Goal: Task Accomplishment & Management: Use online tool/utility

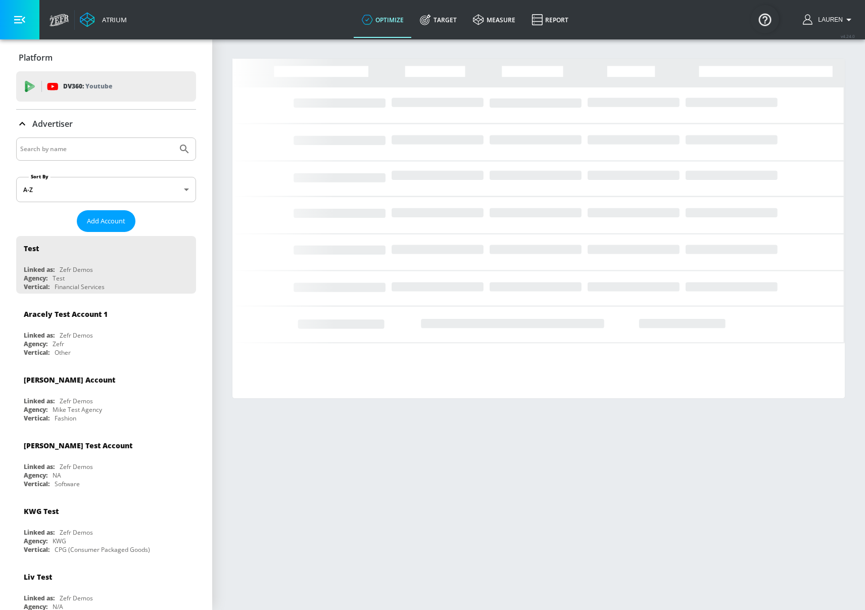
click at [96, 149] on input "Search by name" at bounding box center [96, 148] width 153 height 13
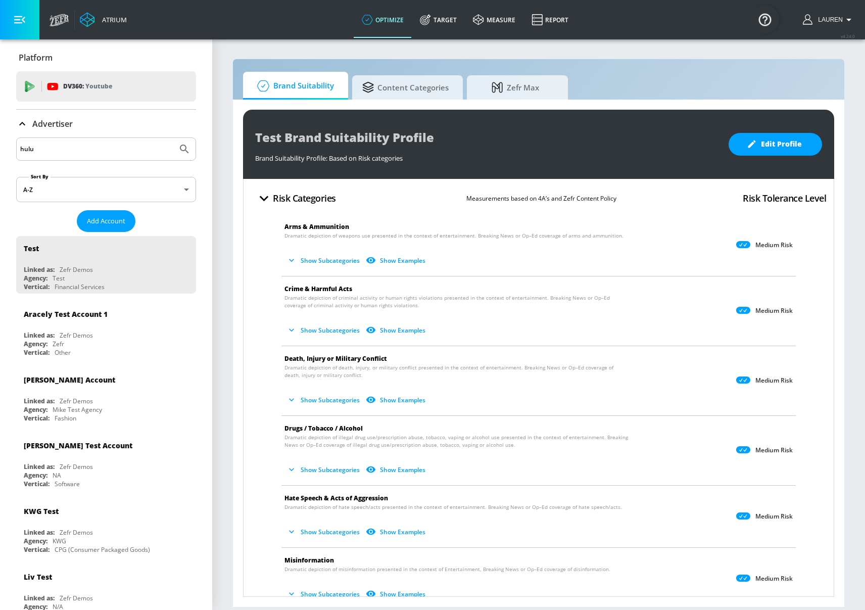
type input "hulu"
click at [173, 138] on button "Submit Search" at bounding box center [184, 149] width 22 height 22
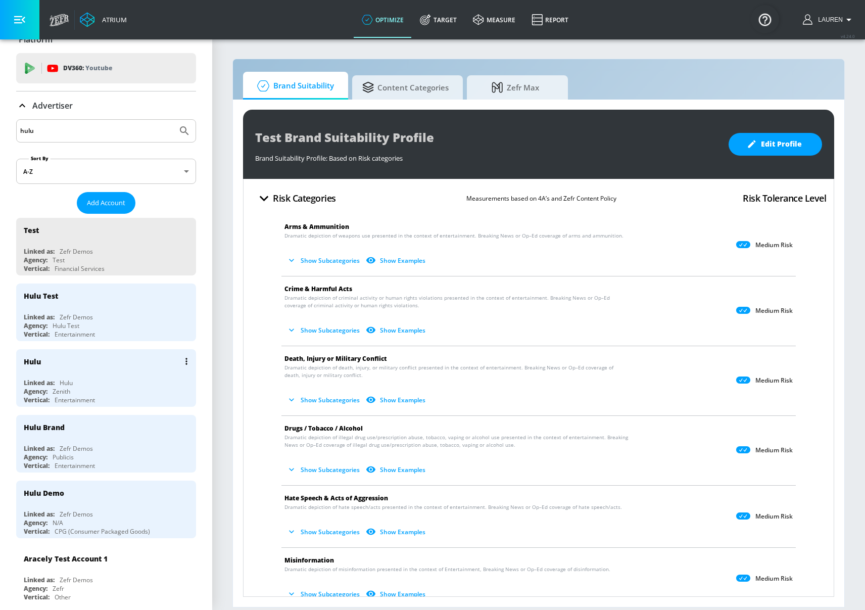
scroll to position [19, 0]
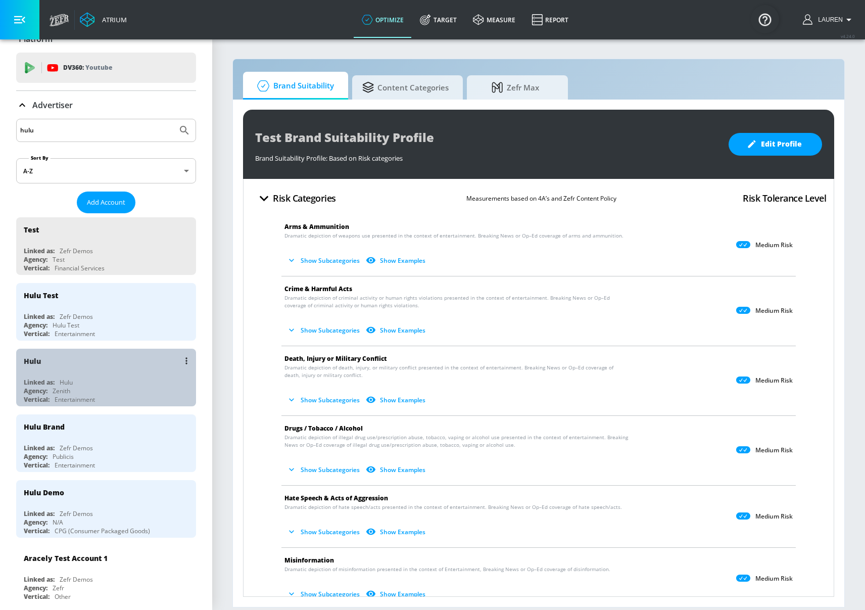
click at [122, 382] on div "Linked as: Hulu" at bounding box center [109, 382] width 170 height 9
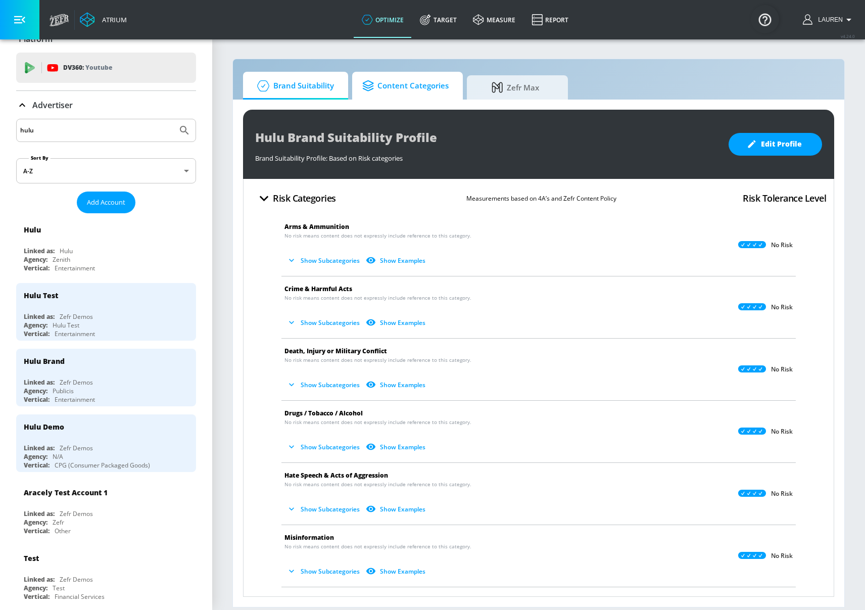
click at [416, 88] on span "Content Categories" at bounding box center [405, 86] width 86 height 24
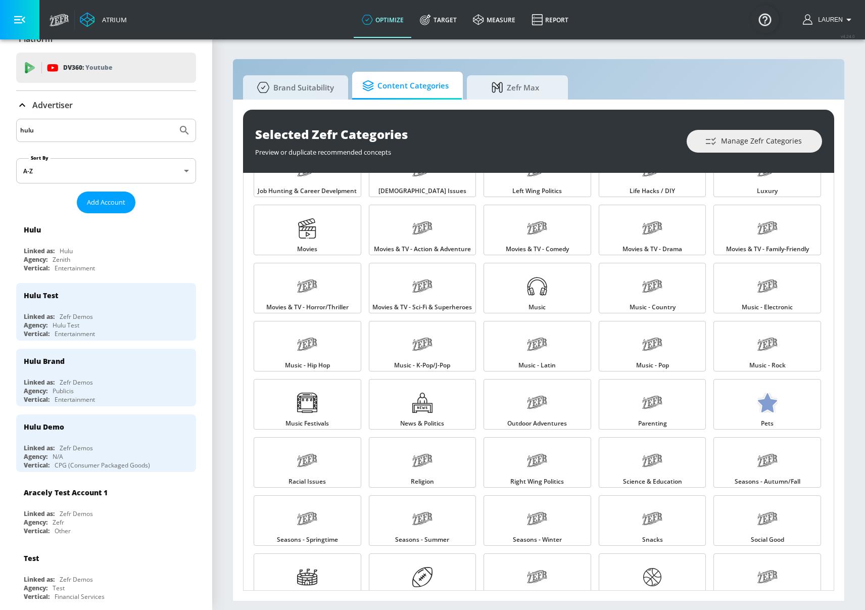
scroll to position [934, 0]
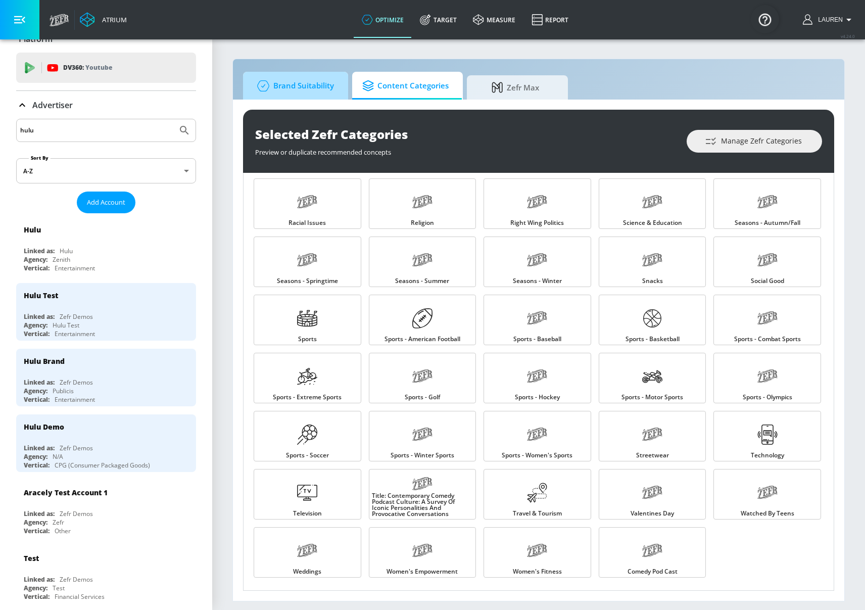
click at [327, 83] on span "Brand Suitability" at bounding box center [293, 86] width 81 height 24
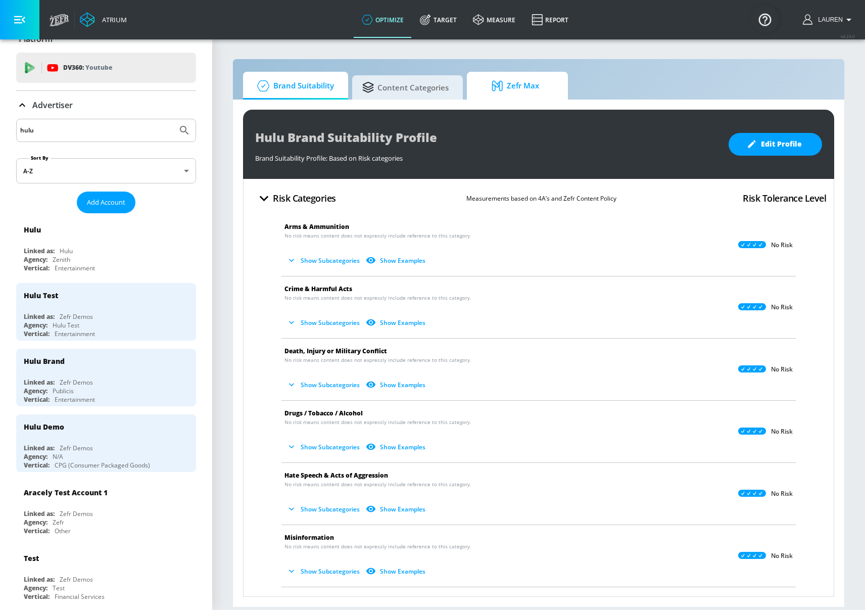
click at [525, 86] on span "Zefr Max" at bounding box center [515, 86] width 77 height 24
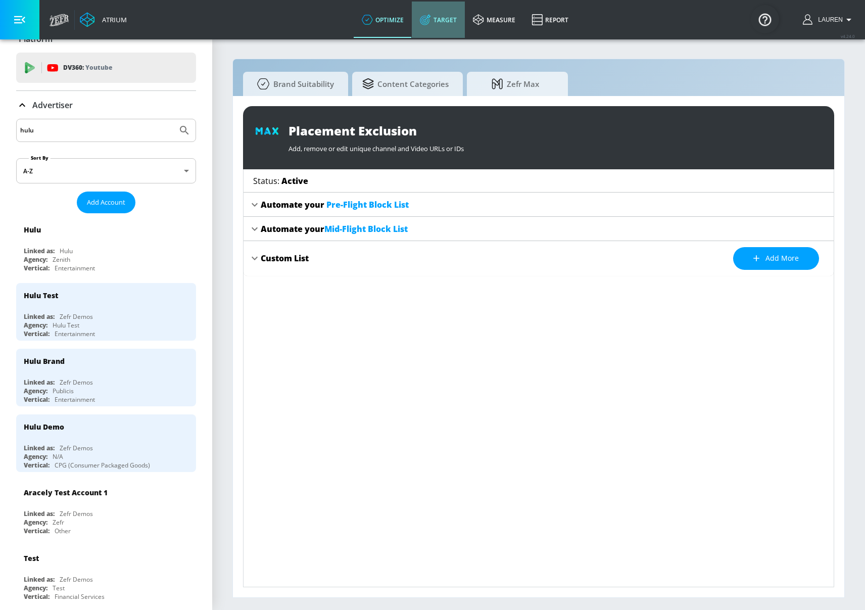
click at [432, 26] on link "Target" at bounding box center [438, 20] width 53 height 36
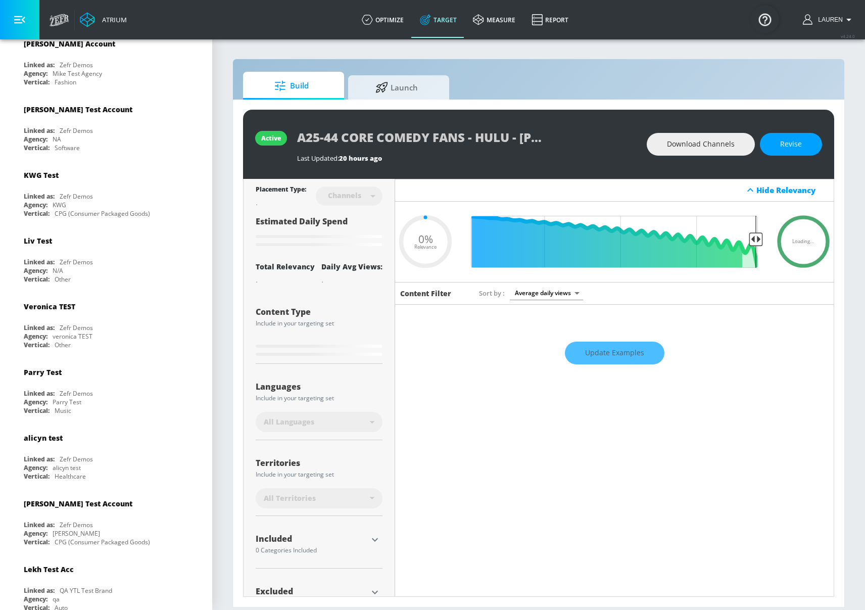
scroll to position [636, 0]
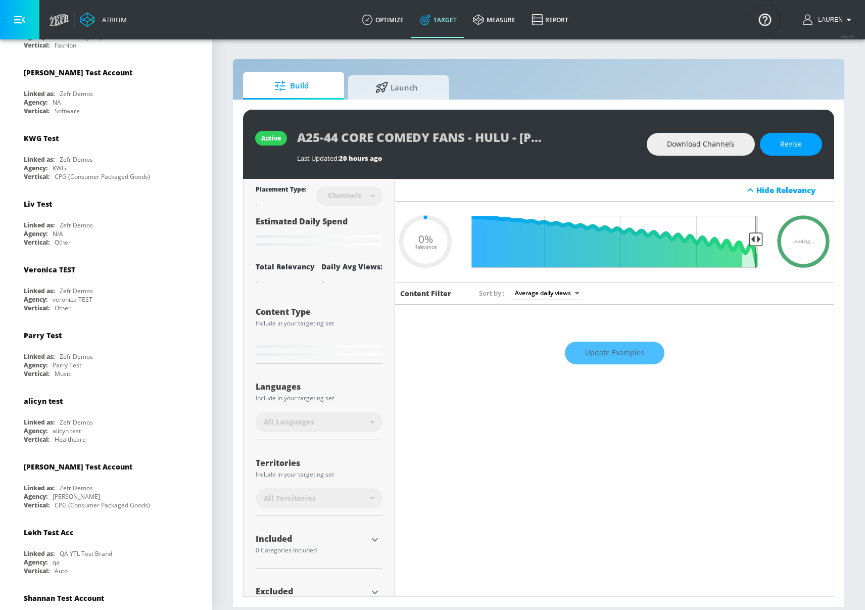
type input "0.63"
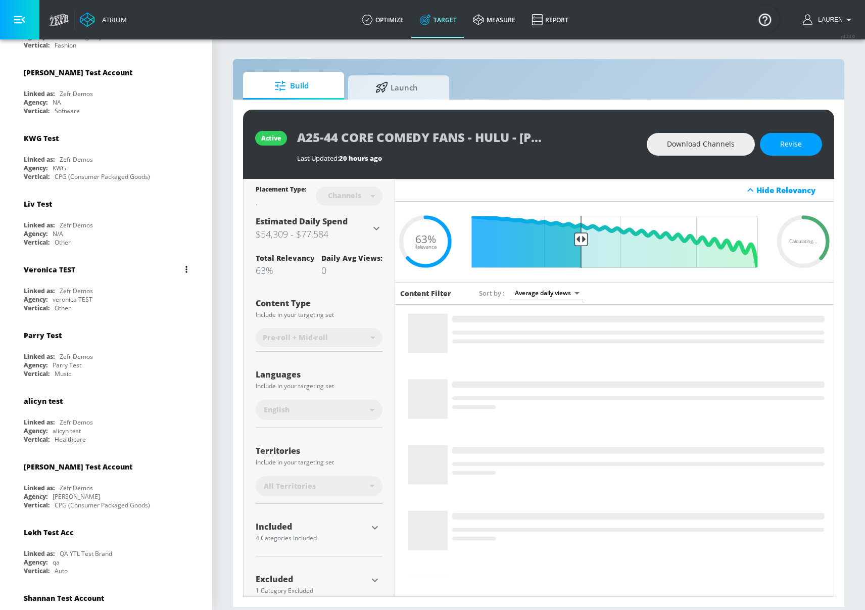
scroll to position [21, 0]
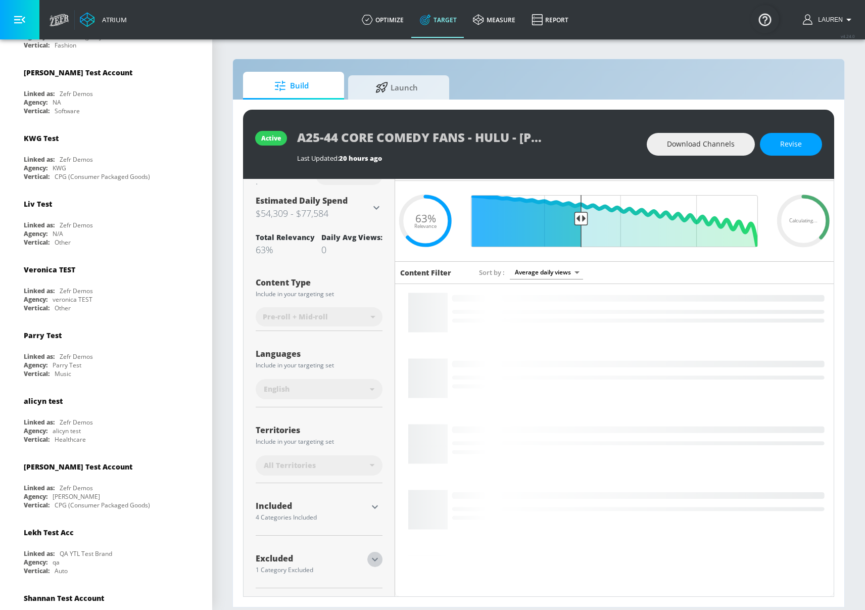
click at [376, 555] on icon "button" at bounding box center [375, 559] width 12 height 12
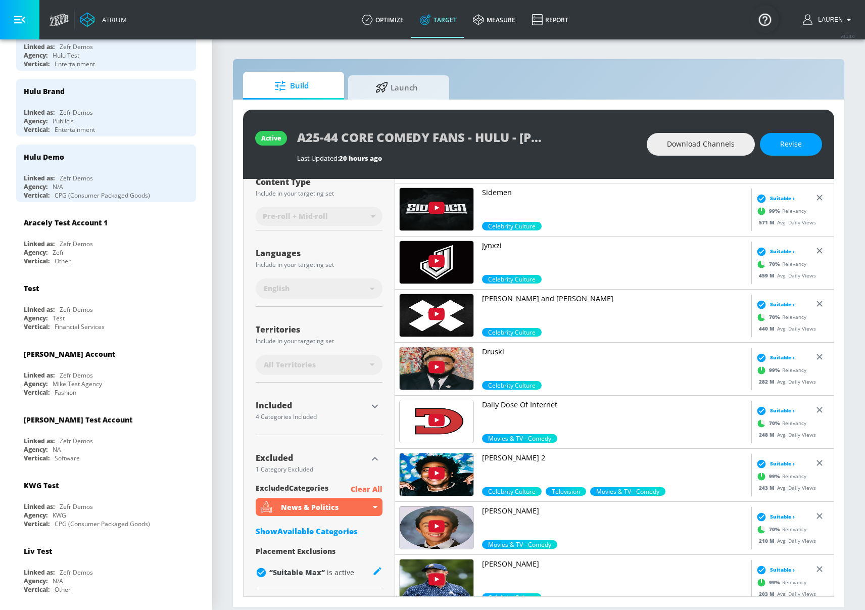
scroll to position [0, 0]
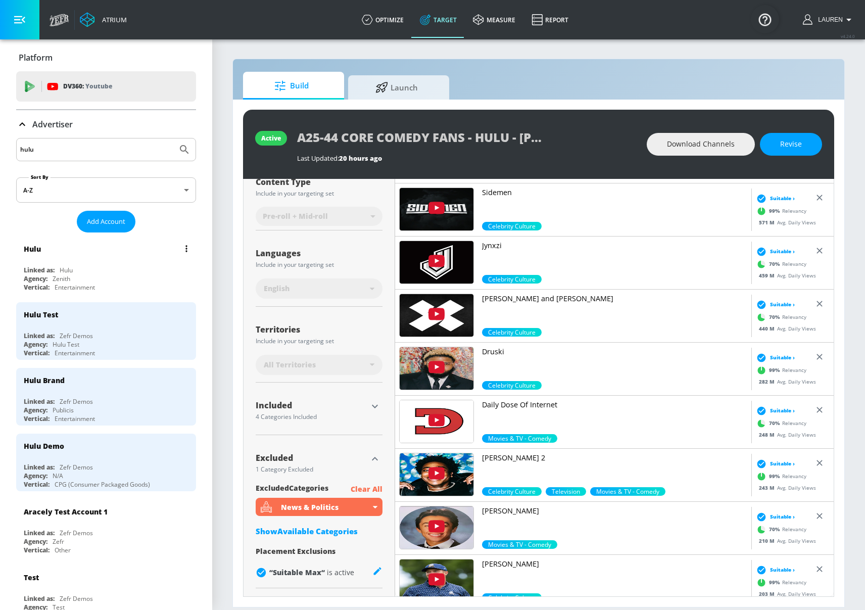
click at [125, 268] on div "Linked as: Hulu" at bounding box center [109, 270] width 170 height 9
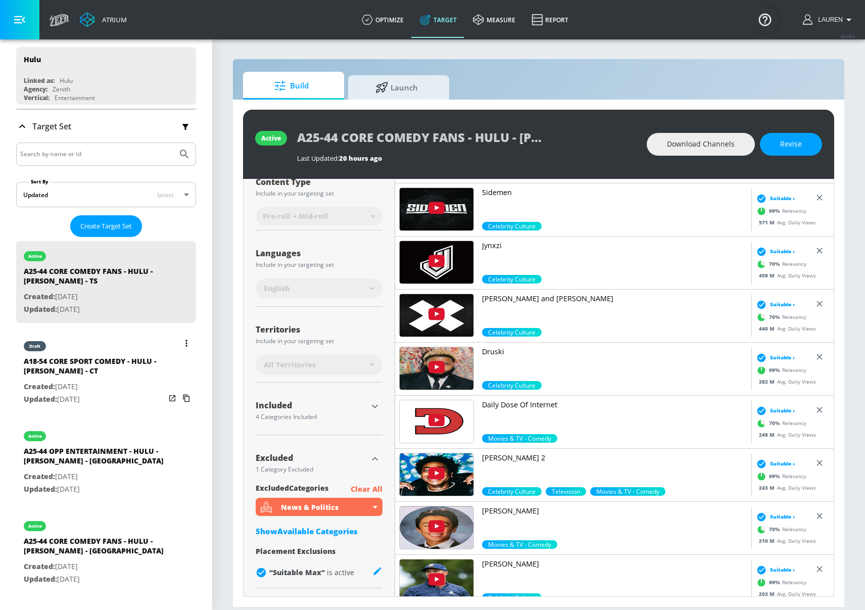
scroll to position [95, 0]
click at [119, 410] on div "draft A18-54 CORE SPORT COMEDY - HULU - CHAD POWERS - CT Created: Aug. 15, 2025…" at bounding box center [106, 371] width 180 height 82
type input "A18-54 CORE SPORT COMEDY - HULU - [PERSON_NAME] - CT"
type input "0.05"
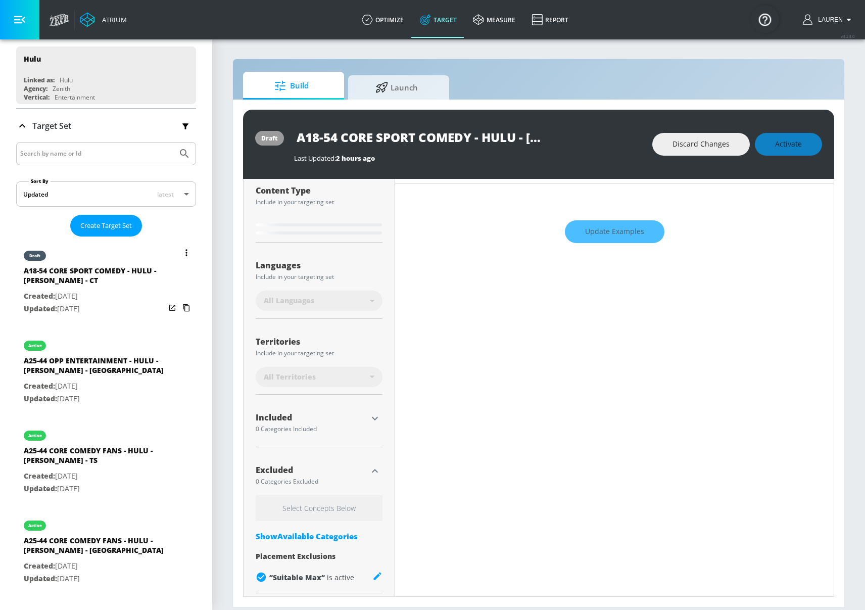
scroll to position [126, 0]
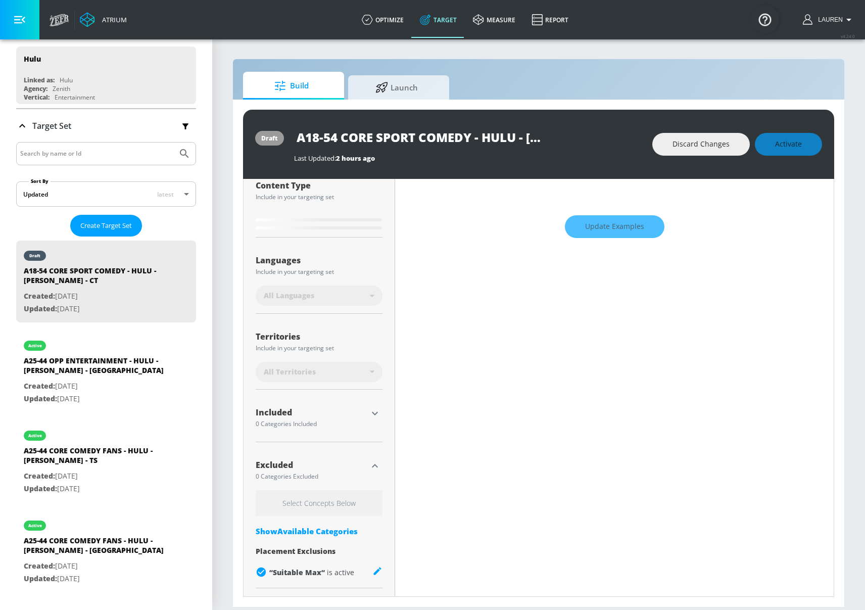
click at [109, 157] on input "Search by name or Id" at bounding box center [96, 153] width 153 height 13
type input "[PERSON_NAME]"
click at [173, 142] on button "Submit Search" at bounding box center [184, 153] width 22 height 22
type input "0.59"
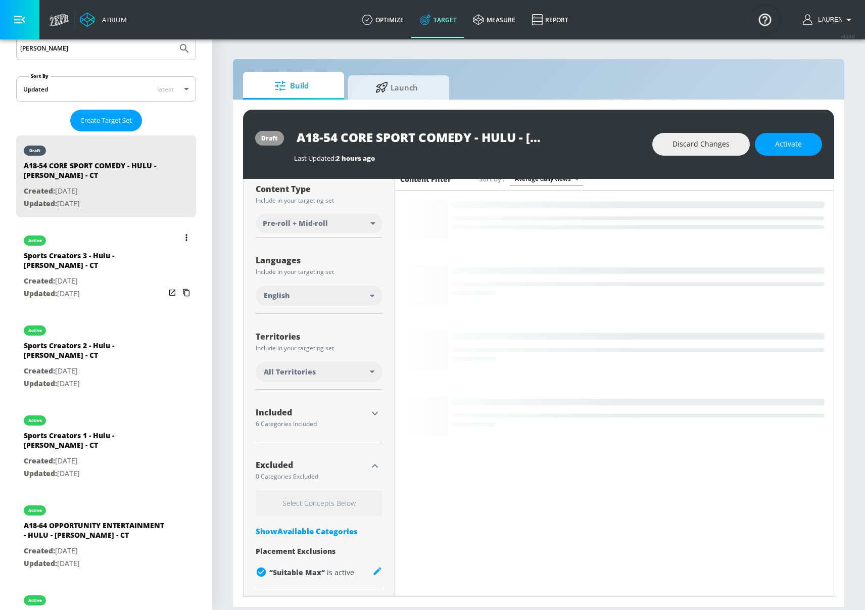
scroll to position [150, 0]
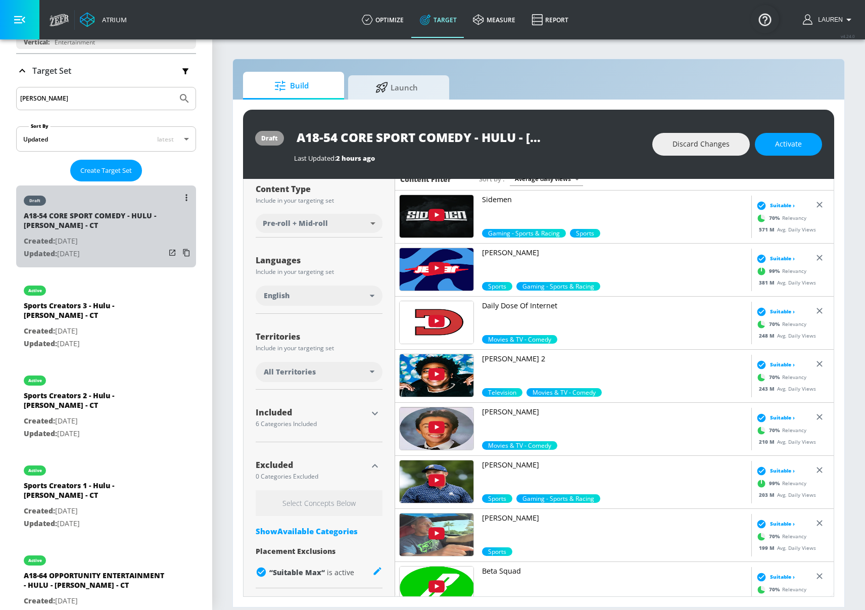
click at [133, 256] on p "Updated: Sep. 02, 2025" at bounding box center [94, 253] width 141 height 13
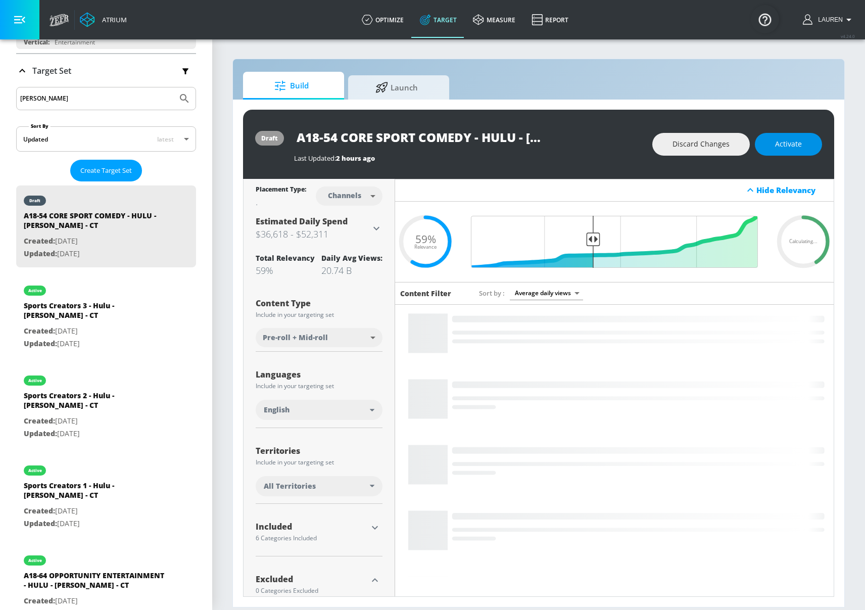
click at [799, 143] on span "Activate" at bounding box center [788, 144] width 27 height 13
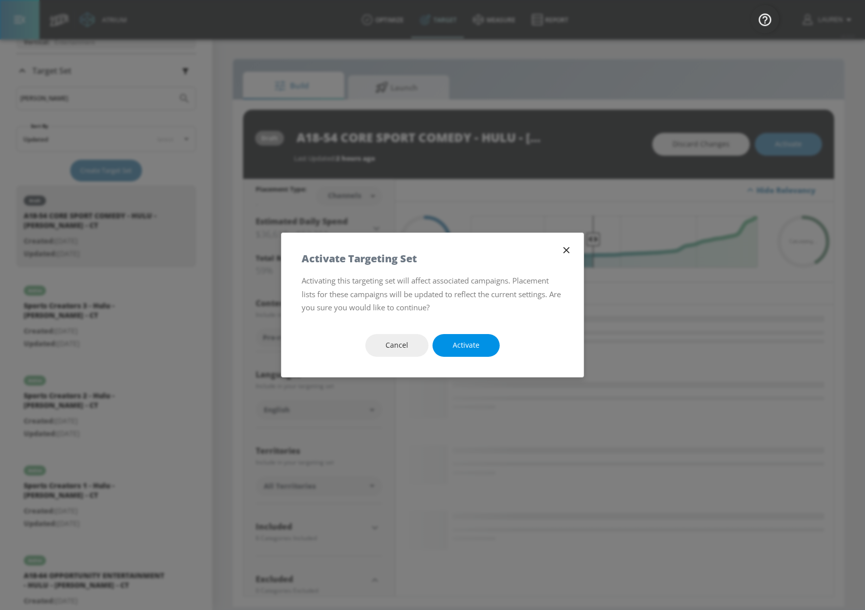
click at [463, 338] on button "Activate" at bounding box center [465, 345] width 67 height 23
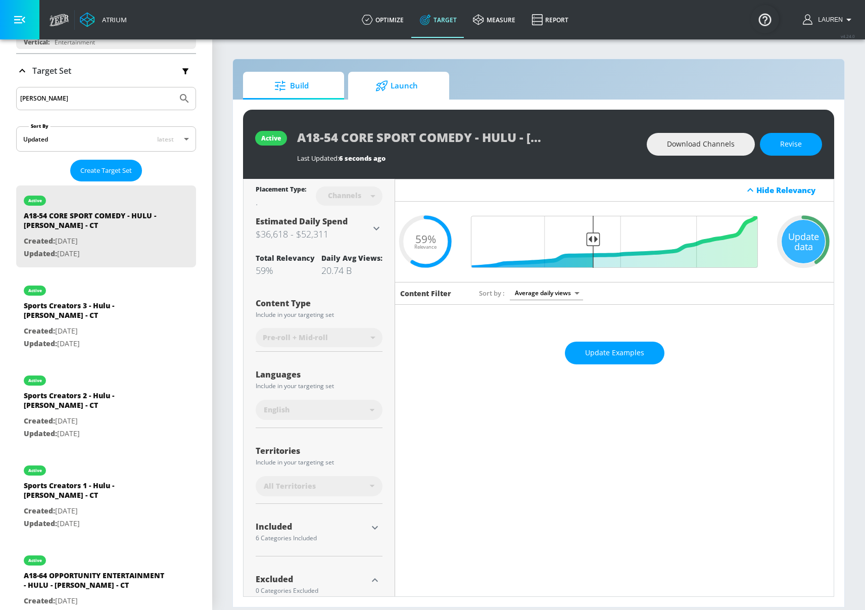
click at [416, 95] on span "Launch" at bounding box center [396, 86] width 77 height 24
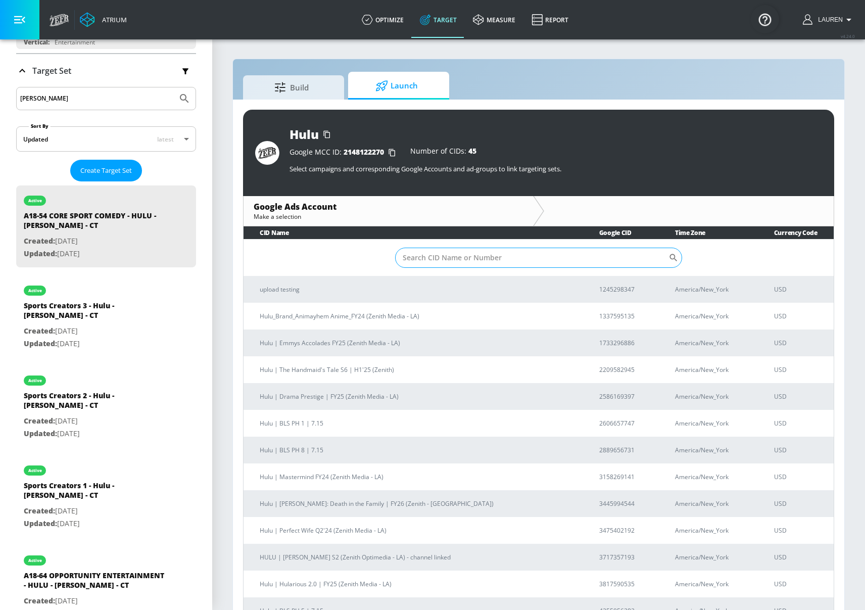
click at [467, 266] on input "Sort By" at bounding box center [531, 257] width 273 height 20
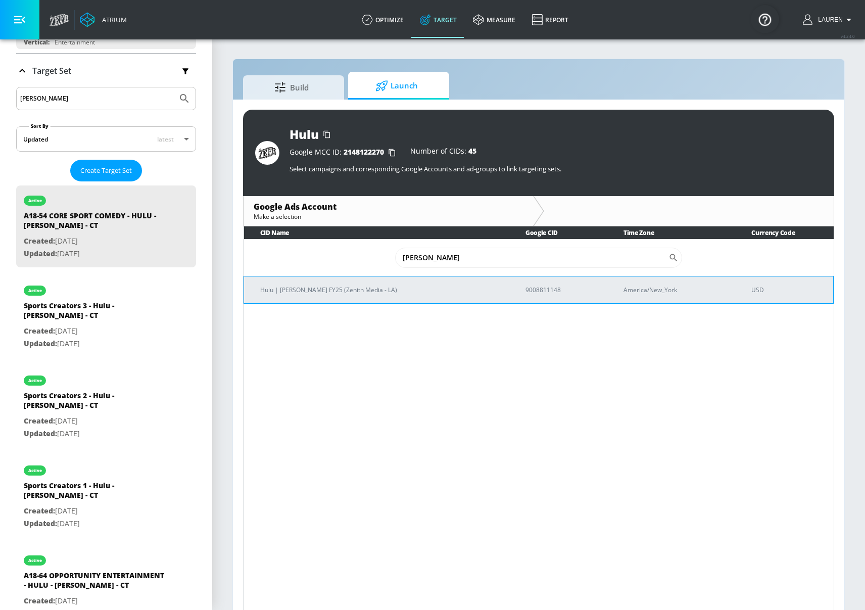
type input "[PERSON_NAME]"
click at [363, 289] on p "Hulu | [PERSON_NAME] FY25 (Zenith Media - LA)" at bounding box center [380, 289] width 241 height 11
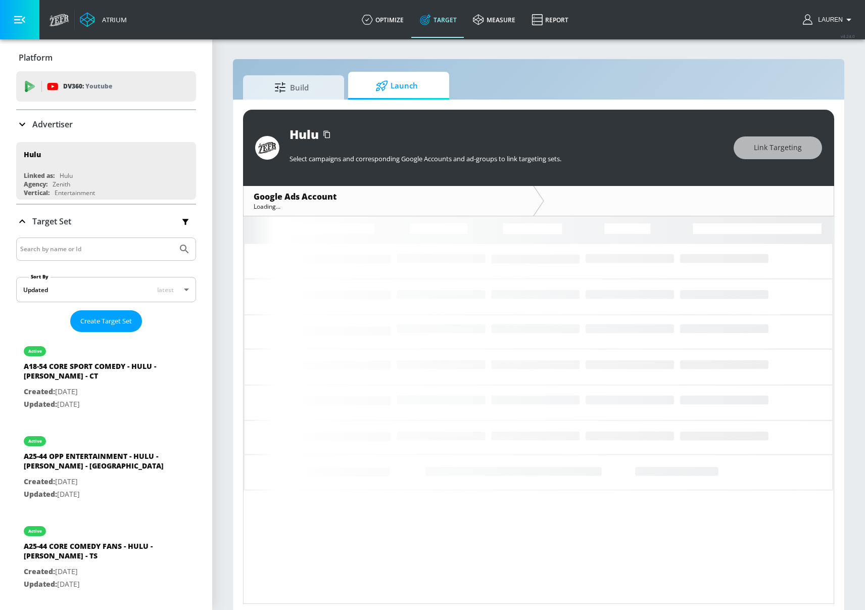
scroll to position [5, 0]
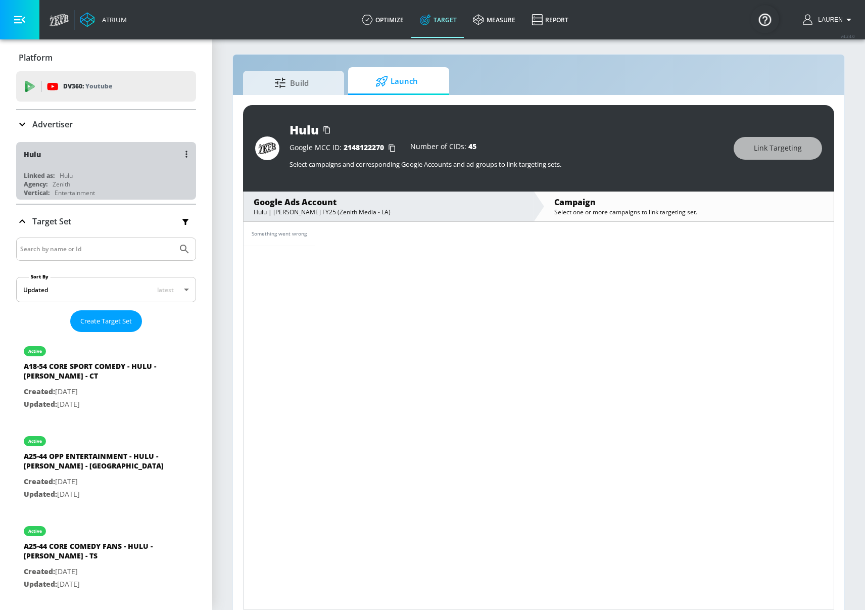
click at [114, 170] on div "Hulu Linked as: Hulu Agency: Zenith Vertical: Entertainment" at bounding box center [106, 171] width 180 height 58
click at [114, 169] on div "Hulu Linked as: Hulu Agency: Zenith Vertical: Entertainment" at bounding box center [106, 171] width 180 height 58
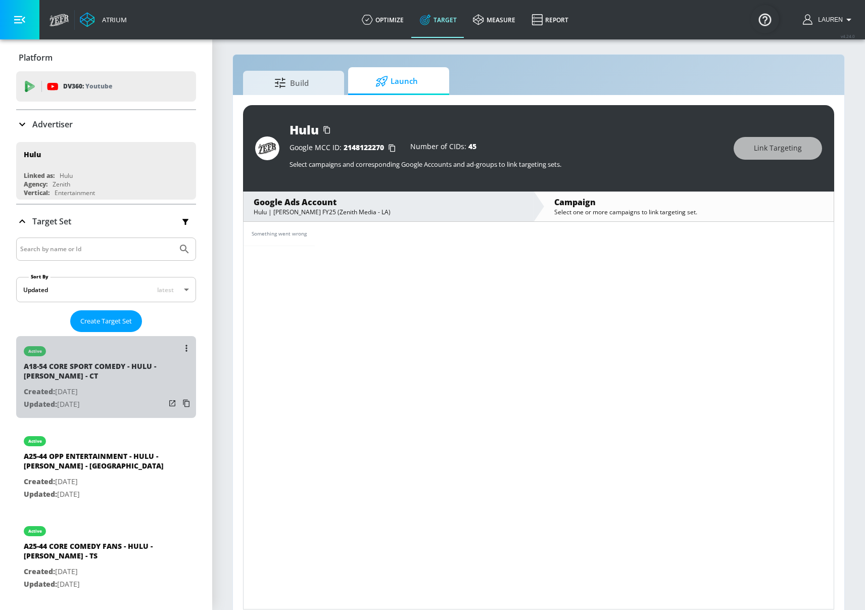
click at [122, 390] on p "Created: [DATE]" at bounding box center [94, 391] width 141 height 13
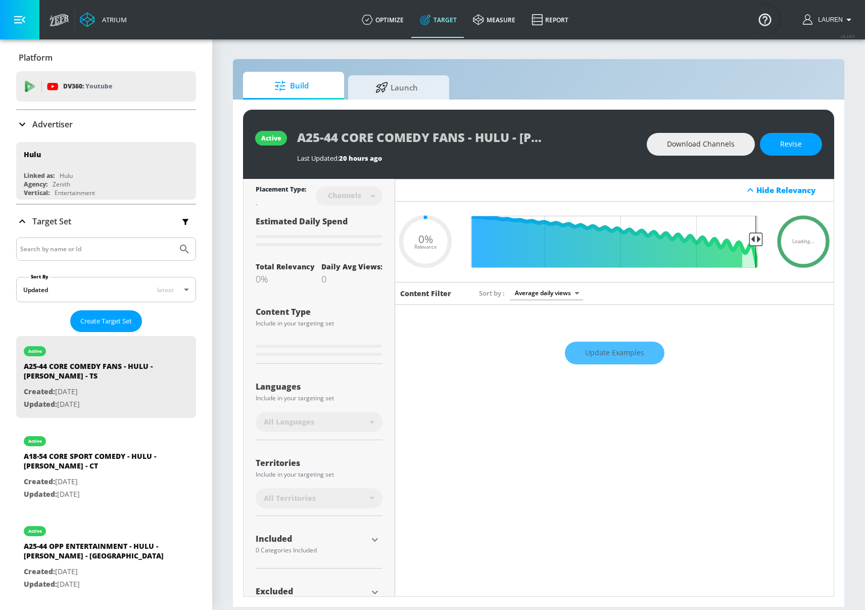
type input "0.05"
click at [437, 93] on link "Launch" at bounding box center [398, 86] width 101 height 28
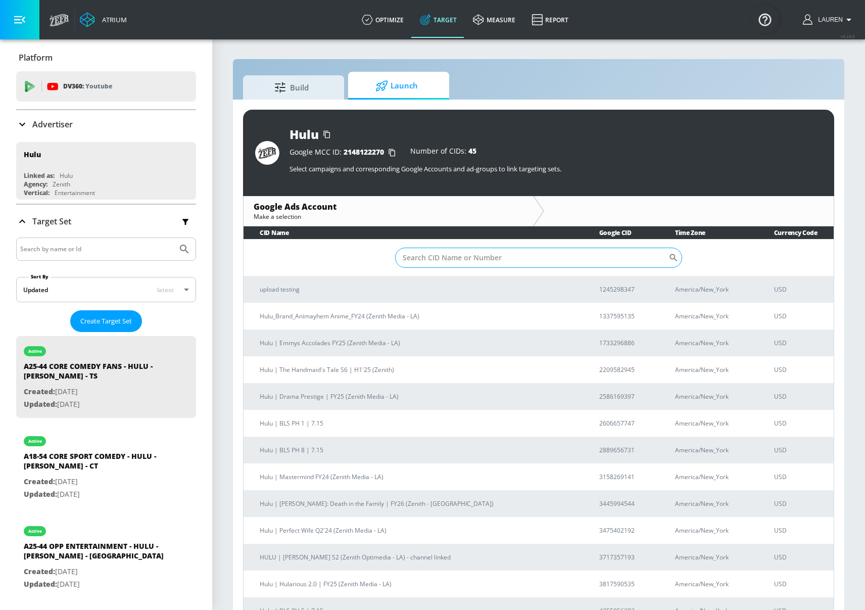
click at [503, 261] on input "Sort By" at bounding box center [531, 257] width 273 height 20
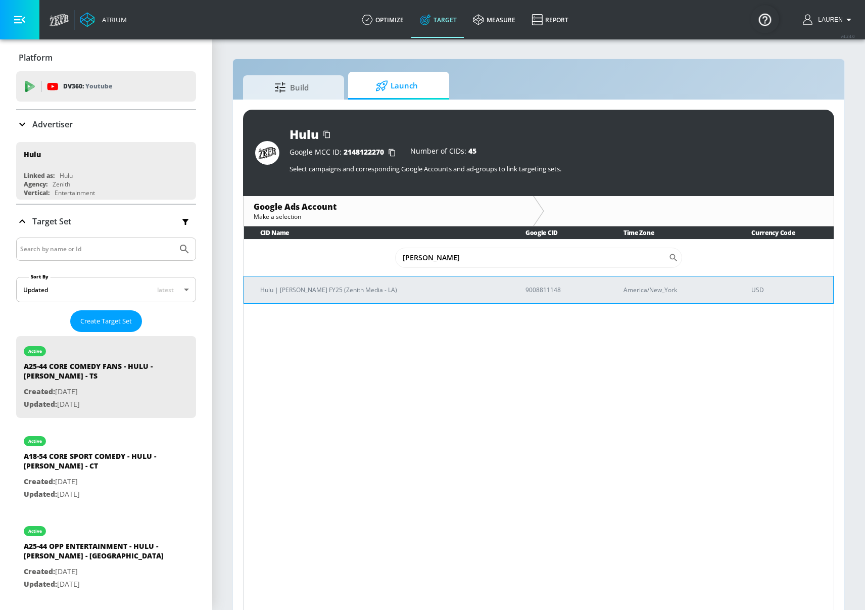
type input "[PERSON_NAME]"
click at [344, 293] on p "Hulu | [PERSON_NAME] FY25 (Zenith Media - LA)" at bounding box center [380, 289] width 241 height 11
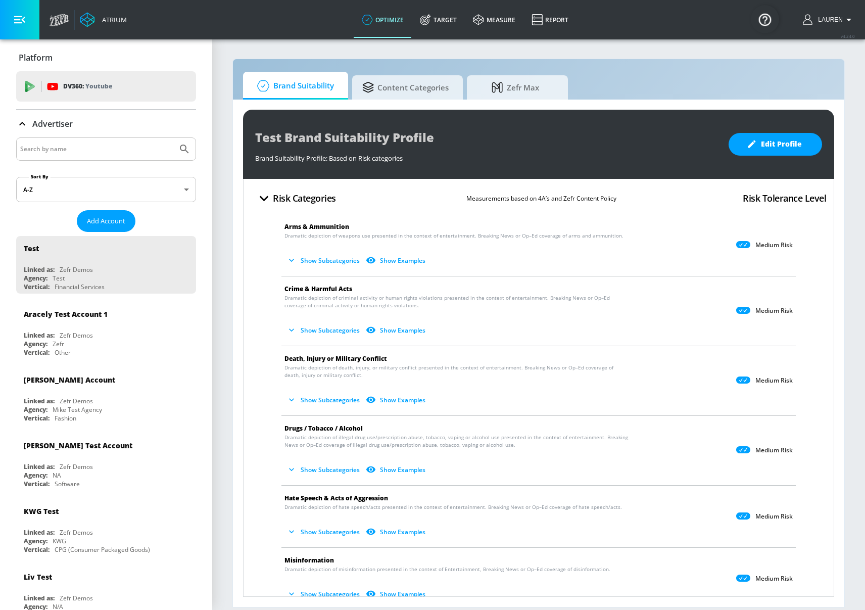
click at [92, 149] on input "Search by name" at bounding box center [96, 148] width 153 height 13
type input "hulu"
click at [173, 138] on button "Submit Search" at bounding box center [184, 149] width 22 height 22
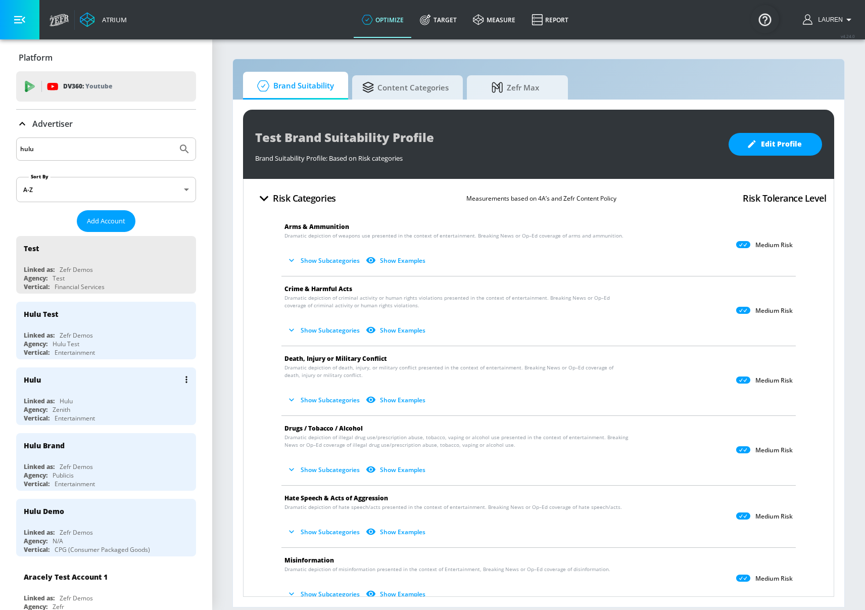
click at [143, 393] on div "Hulu Linked as: Hulu Agency: Zenith Vertical: Entertainment" at bounding box center [106, 396] width 180 height 58
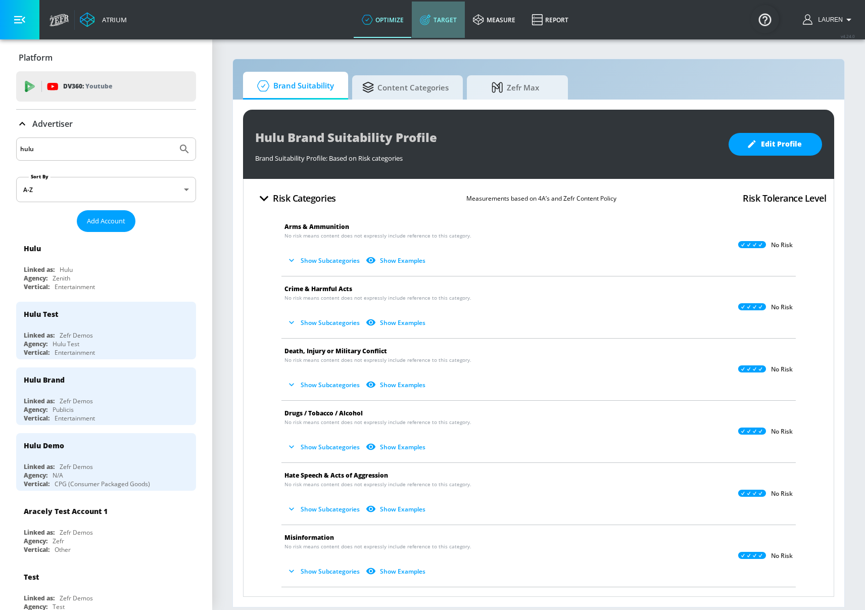
click at [426, 23] on icon at bounding box center [425, 19] width 11 height 11
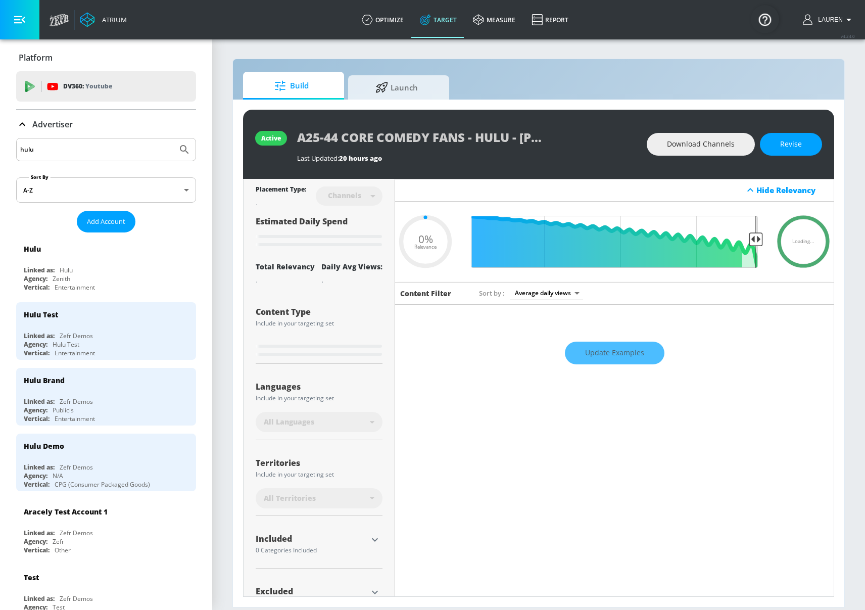
type input "0.05"
click at [411, 82] on span "Launch" at bounding box center [396, 86] width 77 height 24
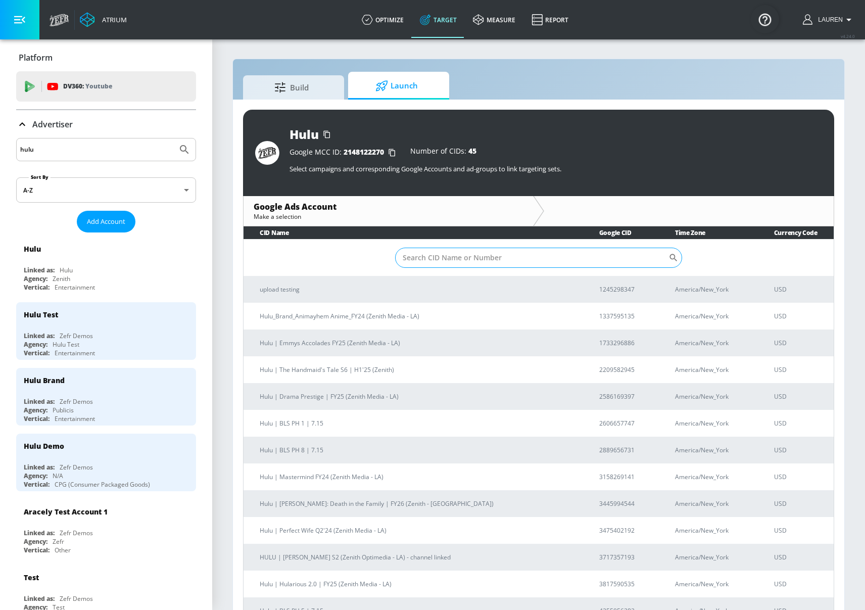
click at [512, 256] on input "Sort By" at bounding box center [531, 257] width 273 height 20
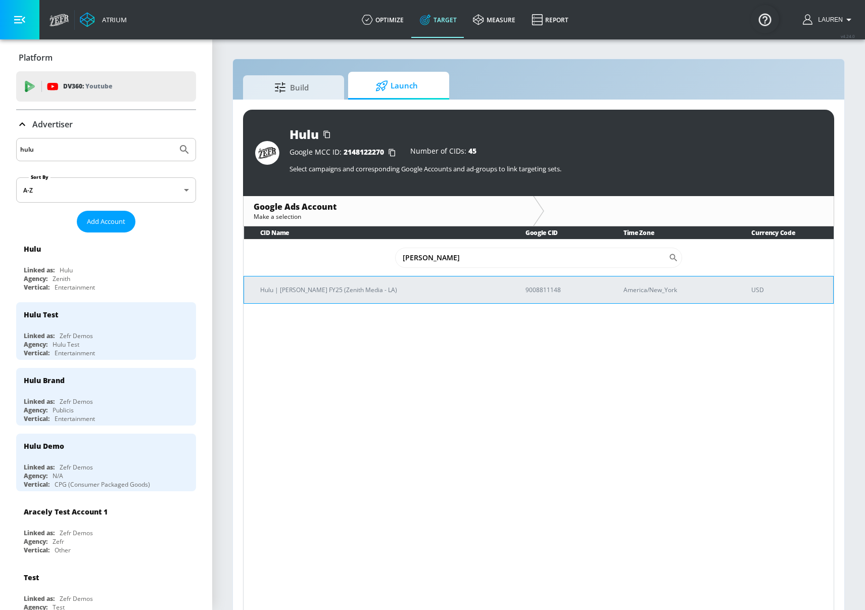
type input "[PERSON_NAME]"
click at [334, 291] on p "Hulu | [PERSON_NAME] FY25 (Zenith Media - LA)" at bounding box center [380, 289] width 241 height 11
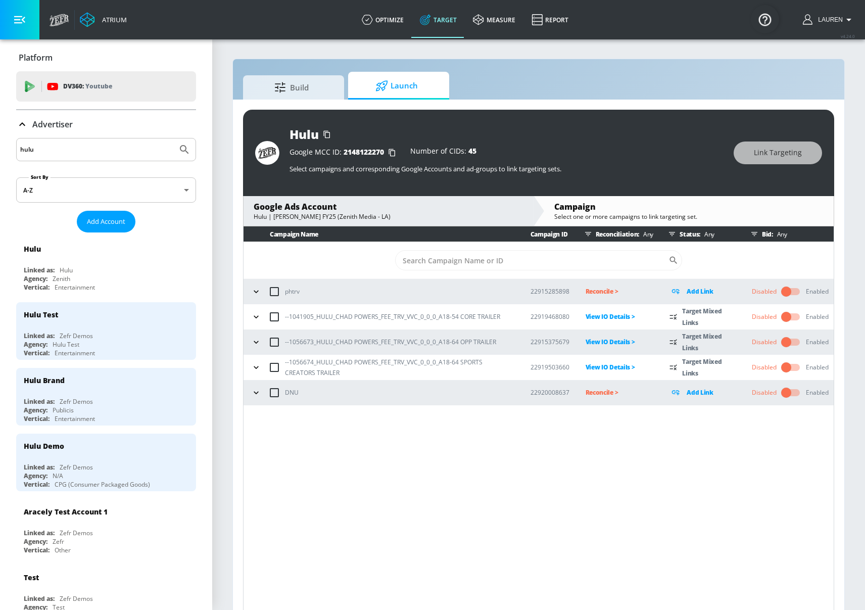
click at [257, 318] on icon "button" at bounding box center [256, 317] width 10 height 10
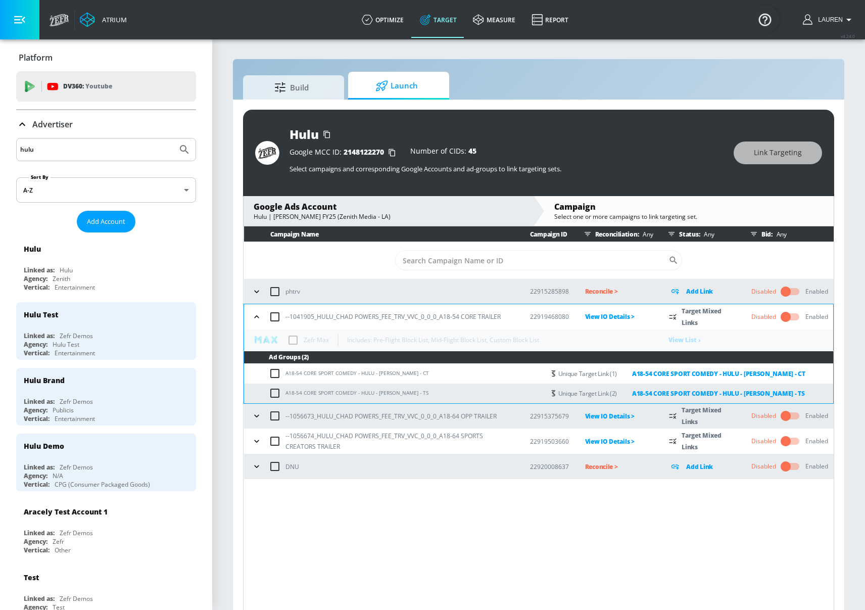
click at [294, 343] on table "Campaign Name Campaign ID Reconciliation: Any Status: Any Bid: Any ​ phtrv 2291…" at bounding box center [538, 352] width 590 height 252
click at [294, 338] on table "Campaign Name Campaign ID Reconciliation: Any Status: Any Bid: Any ​ phtrv 2291…" at bounding box center [538, 352] width 590 height 252
click at [294, 337] on table "Campaign Name Campaign ID Reconciliation: Any Status: Any Bid: Any ​ phtrv 2291…" at bounding box center [538, 352] width 590 height 252
click at [253, 314] on icon "button" at bounding box center [256, 317] width 10 height 10
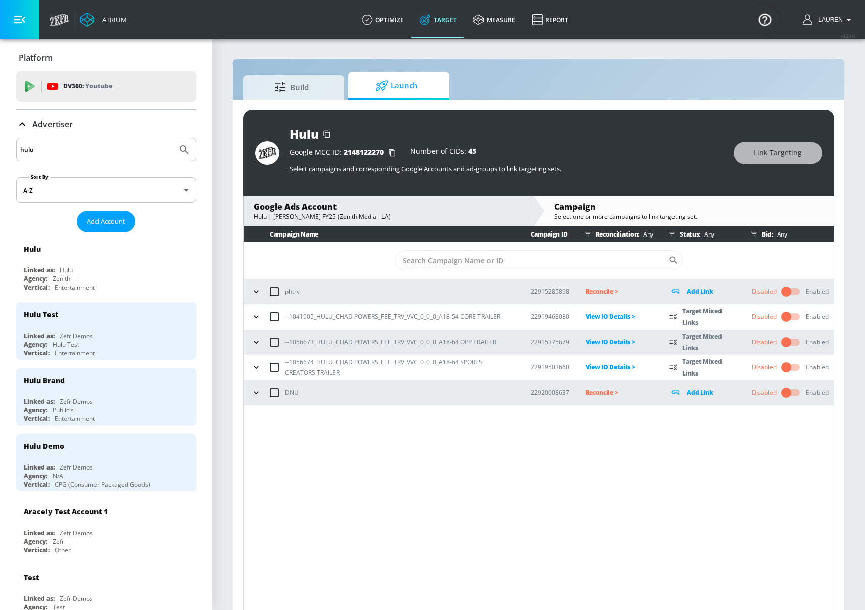
click at [256, 368] on icon "button" at bounding box center [256, 367] width 10 height 10
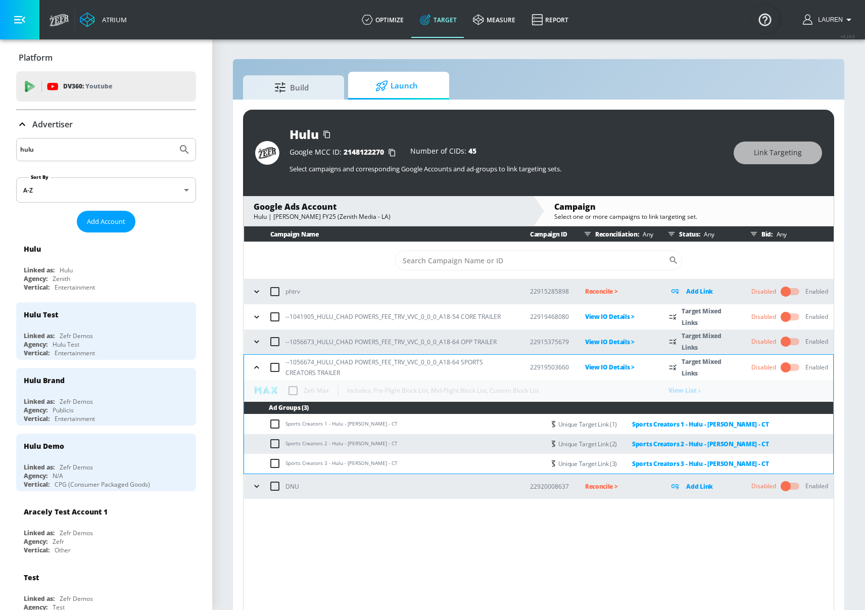
click at [256, 368] on icon "button" at bounding box center [256, 367] width 10 height 10
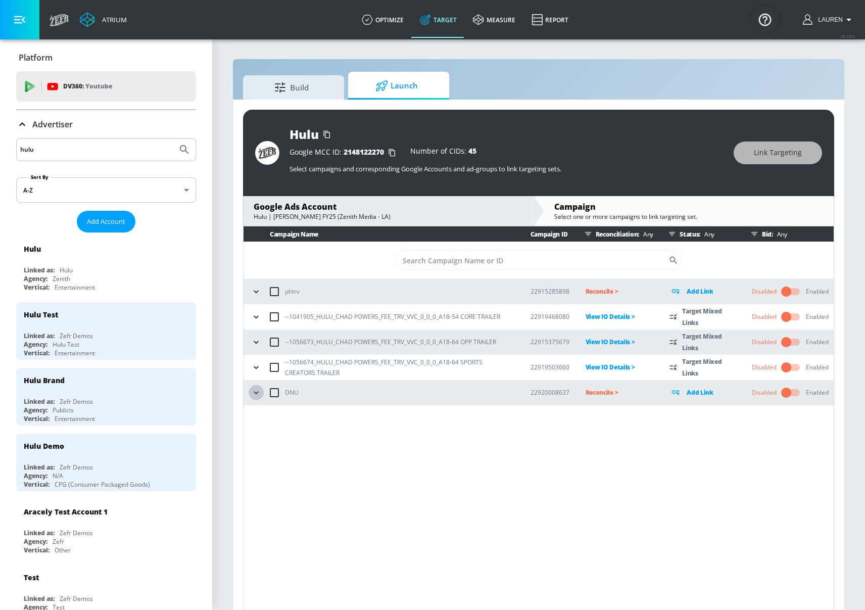
click at [255, 395] on icon "button" at bounding box center [256, 392] width 10 height 10
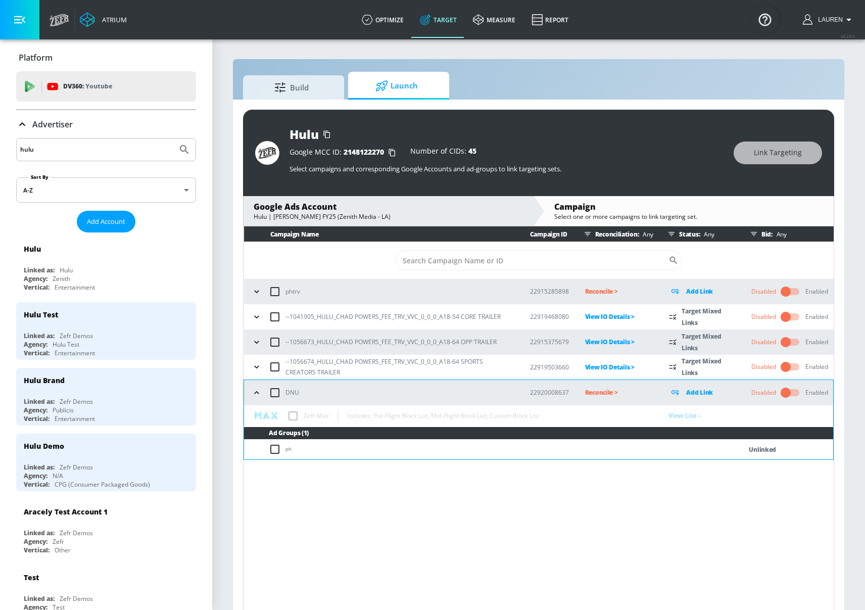
click at [294, 416] on table "Campaign Name Campaign ID Reconciliation: Any Status: Any Bid: Any ​ phtrv 2291…" at bounding box center [538, 342] width 590 height 233
click at [256, 365] on icon "button" at bounding box center [256, 367] width 10 height 10
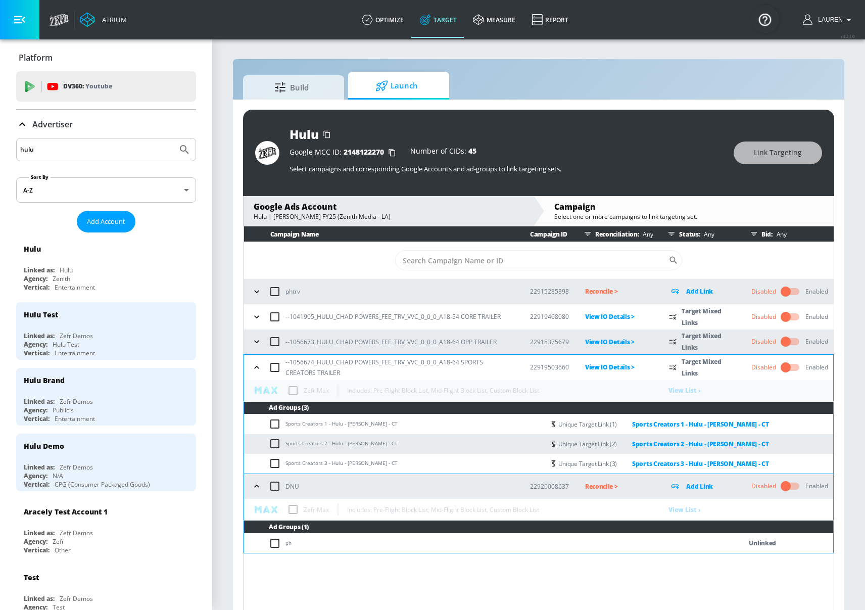
click at [684, 389] on table "Campaign Name Campaign ID Reconciliation: Any Status: Any Bid: Any ​ phtrv 2291…" at bounding box center [538, 389] width 590 height 327
click at [255, 338] on icon "button" at bounding box center [256, 341] width 10 height 10
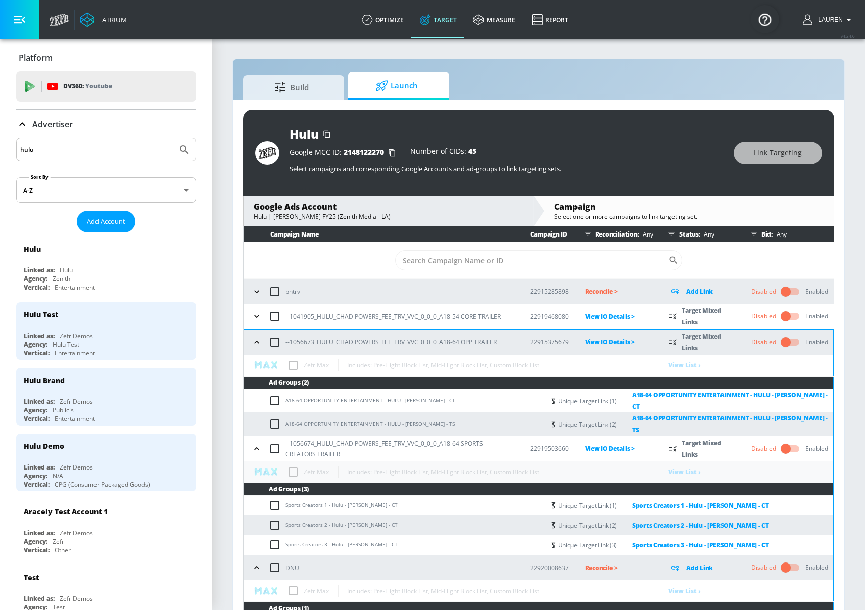
click at [258, 338] on icon "button" at bounding box center [256, 342] width 10 height 10
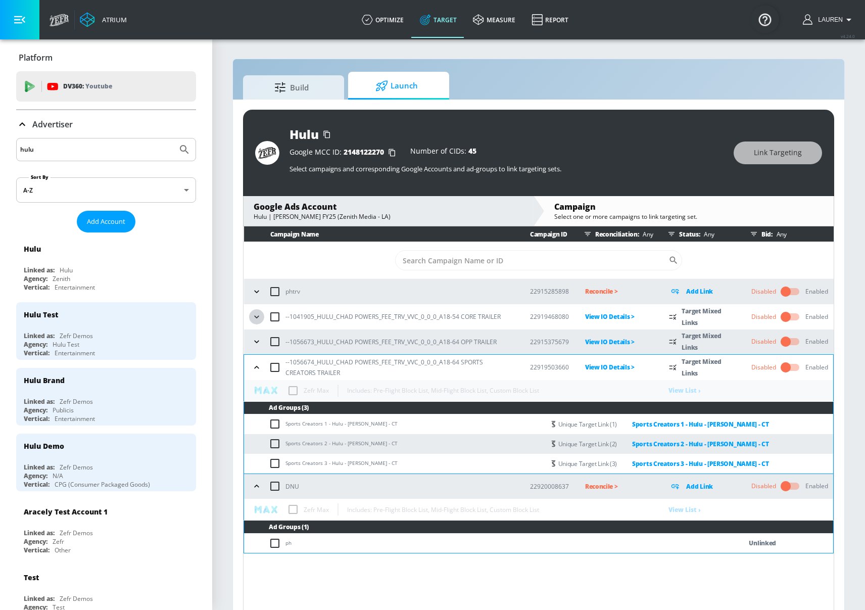
click at [255, 316] on icon "button" at bounding box center [256, 316] width 5 height 3
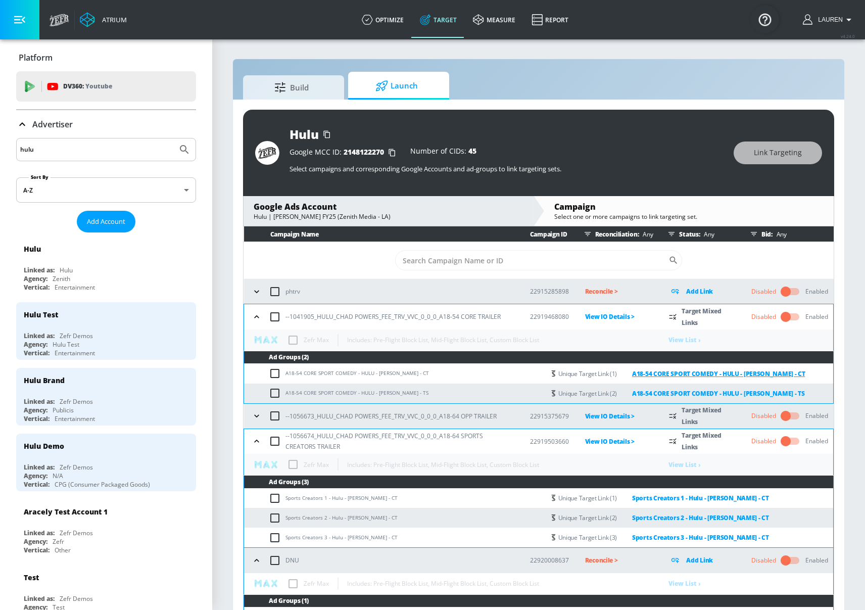
click at [723, 374] on link "A18-54 CORE SPORT COMEDY - HULU - [PERSON_NAME] - CT" at bounding box center [711, 374] width 188 height 12
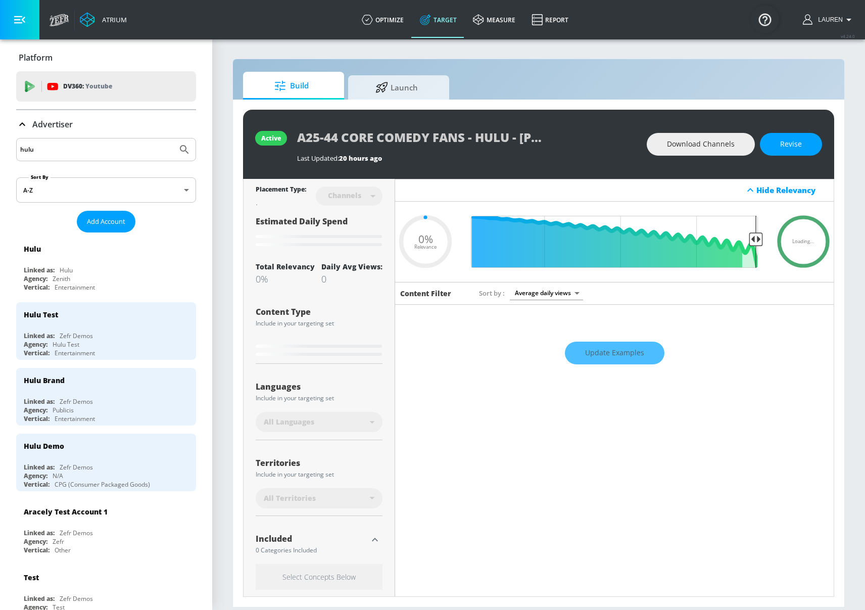
type input "0.63"
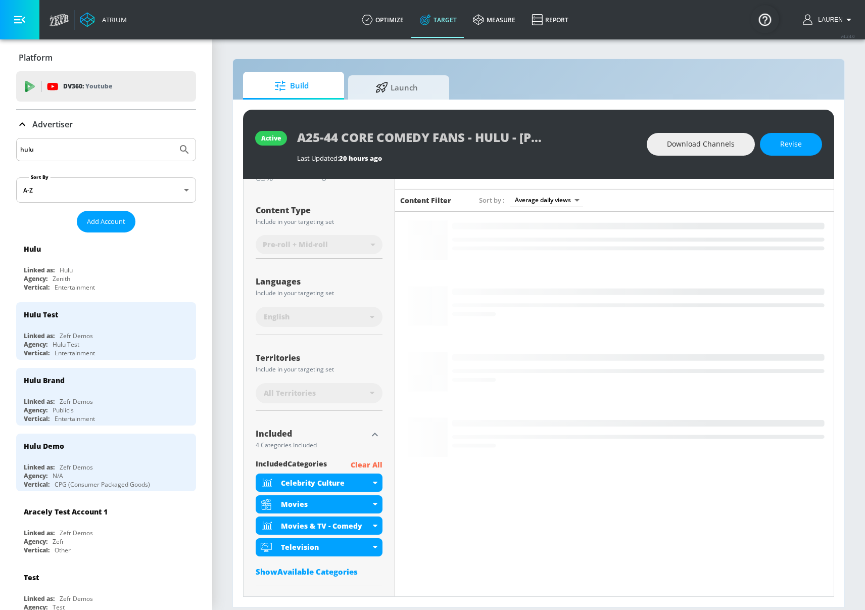
scroll to position [244, 0]
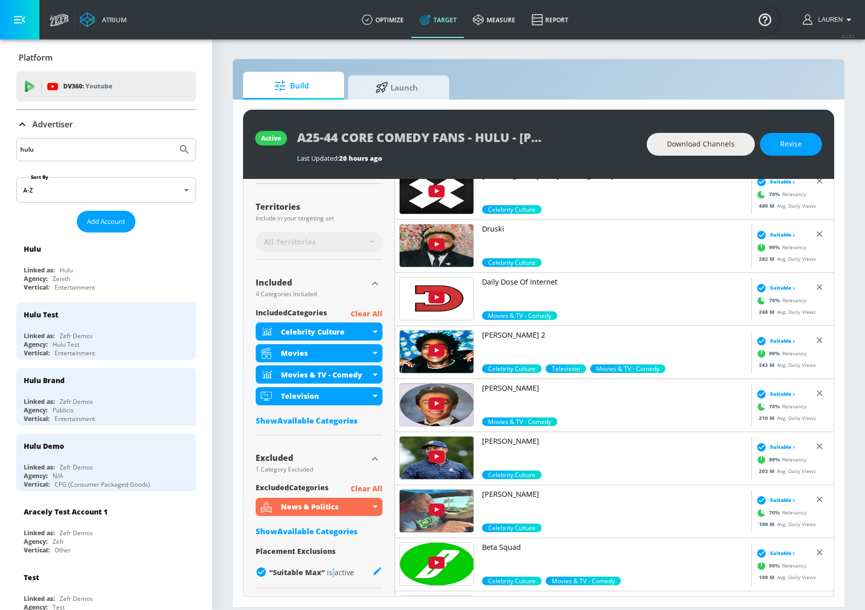
click at [331, 571] on span "is active" at bounding box center [340, 572] width 27 height 10
click at [346, 571] on span "is active" at bounding box center [340, 572] width 27 height 10
